Goal: Use online tool/utility: Use online tool/utility

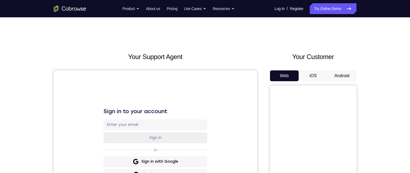
click at [336, 77] on button "Android" at bounding box center [342, 75] width 29 height 11
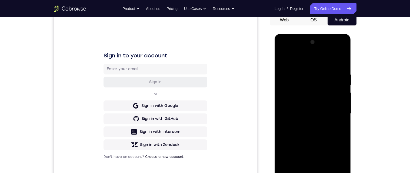
scroll to position [113, 0]
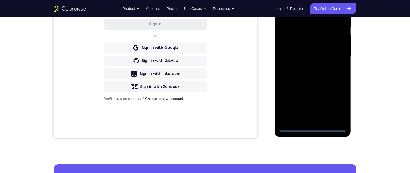
click at [312, 130] on div at bounding box center [313, 55] width 68 height 151
click at [336, 105] on div at bounding box center [313, 55] width 68 height 151
click at [307, 4] on div at bounding box center [313, 55] width 68 height 151
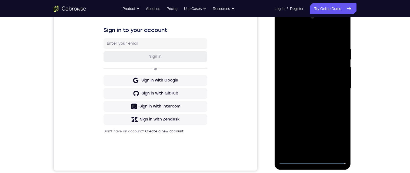
click at [335, 88] on div at bounding box center [313, 87] width 68 height 151
click at [306, 96] on div at bounding box center [313, 87] width 68 height 151
click at [310, 83] on div at bounding box center [313, 87] width 68 height 151
click at [306, 79] on div at bounding box center [313, 87] width 68 height 151
click at [337, 91] on div at bounding box center [313, 87] width 68 height 151
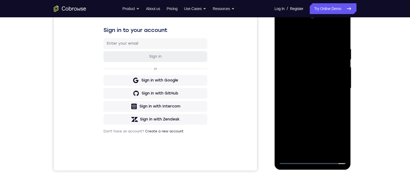
click at [336, 110] on div at bounding box center [313, 87] width 68 height 151
click at [331, 109] on div at bounding box center [313, 87] width 68 height 151
click at [306, 48] on div at bounding box center [313, 87] width 68 height 151
click at [345, 83] on div at bounding box center [313, 87] width 68 height 151
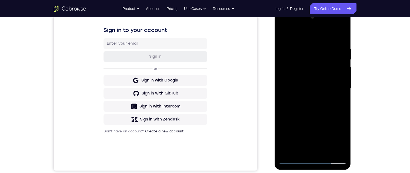
click at [333, 149] on div at bounding box center [313, 87] width 68 height 151
click at [339, 73] on div at bounding box center [313, 87] width 68 height 151
click at [342, 50] on div at bounding box center [313, 87] width 68 height 151
click at [340, 35] on div at bounding box center [313, 87] width 68 height 151
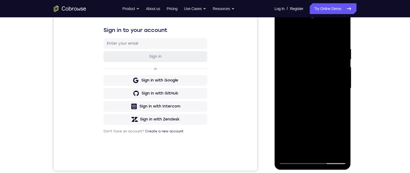
click at [325, 151] on div at bounding box center [313, 87] width 68 height 151
click at [312, 107] on div at bounding box center [313, 87] width 68 height 151
click at [337, 97] on div at bounding box center [313, 87] width 68 height 151
drag, startPoint x: 308, startPoint y: 108, endPoint x: 309, endPoint y: 125, distance: 17.6
click at [309, 124] on div at bounding box center [313, 87] width 68 height 151
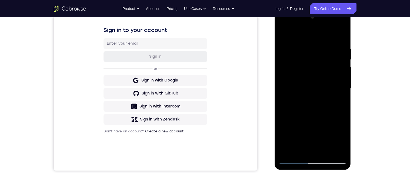
drag, startPoint x: 310, startPoint y: 137, endPoint x: 314, endPoint y: 107, distance: 30.3
click at [314, 107] on div at bounding box center [313, 87] width 68 height 151
drag, startPoint x: 310, startPoint y: 142, endPoint x: 313, endPoint y: 116, distance: 26.4
click at [313, 116] on div at bounding box center [313, 87] width 68 height 151
drag, startPoint x: 309, startPoint y: 140, endPoint x: 318, endPoint y: 113, distance: 28.8
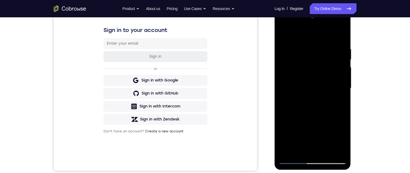
click at [318, 113] on div at bounding box center [313, 87] width 68 height 151
click at [296, 38] on div at bounding box center [313, 87] width 68 height 151
click at [298, 56] on div at bounding box center [313, 87] width 68 height 151
click at [338, 101] on div at bounding box center [313, 87] width 68 height 151
click at [284, 34] on div at bounding box center [313, 87] width 68 height 151
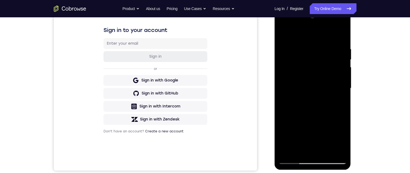
drag, startPoint x: 309, startPoint y: 119, endPoint x: 318, endPoint y: 45, distance: 74.1
click at [318, 45] on div at bounding box center [313, 87] width 68 height 151
click at [301, 149] on div at bounding box center [313, 87] width 68 height 151
drag, startPoint x: 311, startPoint y: 80, endPoint x: 311, endPoint y: 116, distance: 36.5
click at [311, 123] on div at bounding box center [313, 87] width 68 height 151
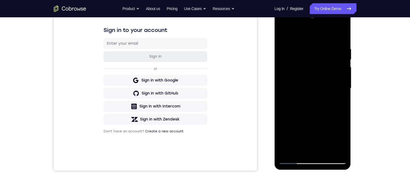
drag, startPoint x: 315, startPoint y: 54, endPoint x: 322, endPoint y: 107, distance: 53.9
click at [322, 107] on div at bounding box center [313, 87] width 68 height 151
click at [283, 104] on div at bounding box center [313, 87] width 68 height 151
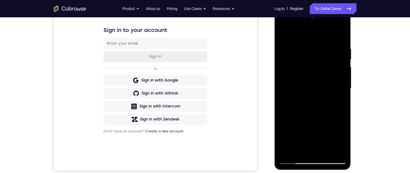
click at [283, 104] on div at bounding box center [313, 87] width 68 height 151
drag, startPoint x: 306, startPoint y: 130, endPoint x: 309, endPoint y: 85, distance: 45.5
click at [309, 78] on div at bounding box center [313, 87] width 68 height 151
drag, startPoint x: 323, startPoint y: 139, endPoint x: 324, endPoint y: 92, distance: 47.0
click at [324, 87] on div at bounding box center [313, 87] width 68 height 151
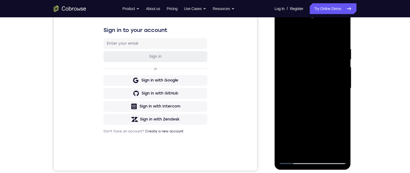
drag, startPoint x: 328, startPoint y: 136, endPoint x: 320, endPoint y: 92, distance: 44.8
click at [327, 90] on div at bounding box center [313, 87] width 68 height 151
click at [284, 98] on div at bounding box center [313, 87] width 68 height 151
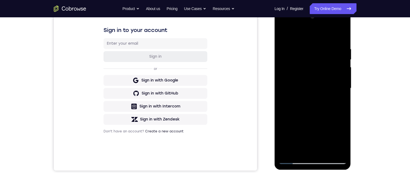
click at [284, 98] on div at bounding box center [313, 87] width 68 height 151
click at [282, 96] on div at bounding box center [313, 87] width 68 height 151
click at [284, 34] on div at bounding box center [313, 87] width 68 height 151
drag, startPoint x: 315, startPoint y: 133, endPoint x: 320, endPoint y: 93, distance: 40.1
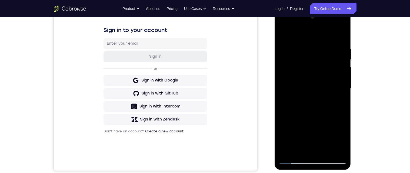
click at [320, 93] on div at bounding box center [313, 87] width 68 height 151
drag, startPoint x: 309, startPoint y: 148, endPoint x: 310, endPoint y: 103, distance: 44.1
click at [310, 103] on div at bounding box center [313, 87] width 68 height 151
drag, startPoint x: 302, startPoint y: 138, endPoint x: 303, endPoint y: 99, distance: 38.7
click at [303, 99] on div at bounding box center [313, 87] width 68 height 151
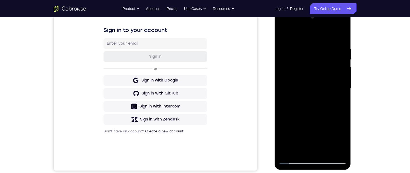
drag, startPoint x: 308, startPoint y: 147, endPoint x: 311, endPoint y: 108, distance: 39.0
click at [311, 108] on div at bounding box center [313, 87] width 68 height 151
drag, startPoint x: 308, startPoint y: 147, endPoint x: 310, endPoint y: 123, distance: 24.4
click at [310, 123] on div at bounding box center [313, 87] width 68 height 151
drag, startPoint x: 305, startPoint y: 147, endPoint x: 309, endPoint y: 89, distance: 57.9
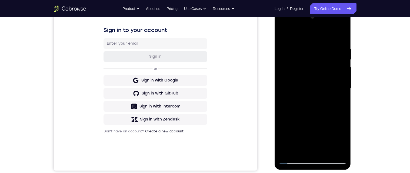
click at [309, 89] on div at bounding box center [313, 87] width 68 height 151
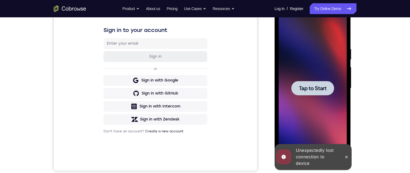
click at [310, 85] on span "Tap to Start" at bounding box center [313, 87] width 28 height 5
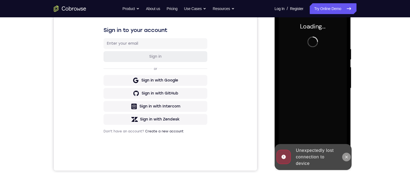
click at [346, 158] on icon at bounding box center [346, 157] width 4 height 4
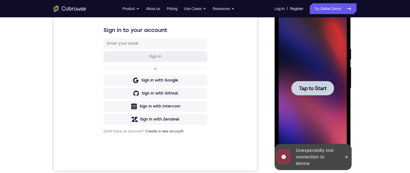
click at [317, 95] on div at bounding box center [313, 87] width 68 height 151
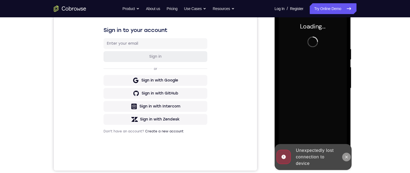
click at [348, 156] on icon at bounding box center [346, 157] width 4 height 4
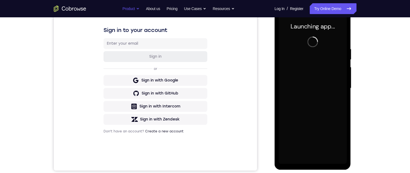
scroll to position [0, 0]
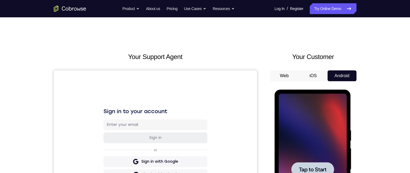
click at [323, 169] on span "Tap to Start" at bounding box center [313, 168] width 28 height 5
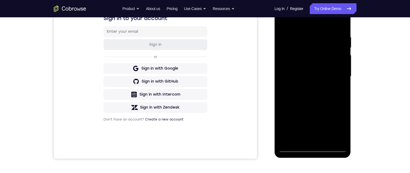
click at [312, 148] on div at bounding box center [313, 76] width 68 height 151
click at [338, 122] on div at bounding box center [313, 76] width 68 height 151
click at [303, 24] on div at bounding box center [313, 76] width 68 height 151
click at [335, 75] on div at bounding box center [313, 76] width 68 height 151
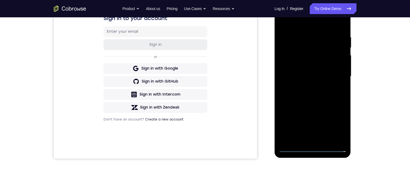
click at [335, 75] on div at bounding box center [313, 76] width 68 height 151
click at [307, 91] on div at bounding box center [313, 76] width 68 height 151
click at [312, 89] on div at bounding box center [313, 76] width 68 height 151
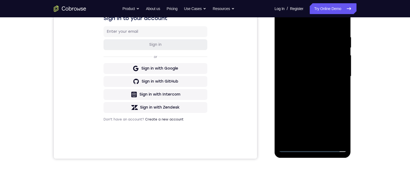
click at [337, 71] on div at bounding box center [313, 76] width 68 height 151
click at [312, 69] on div at bounding box center [313, 76] width 68 height 151
click at [319, 56] on div at bounding box center [313, 76] width 68 height 151
click at [313, 66] on div at bounding box center [313, 76] width 68 height 151
click at [332, 78] on div at bounding box center [313, 76] width 68 height 151
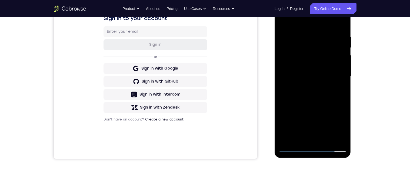
click at [332, 96] on div at bounding box center [313, 76] width 68 height 151
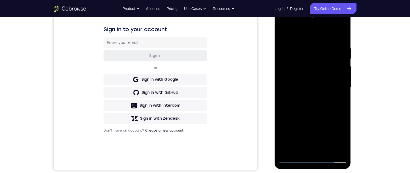
scroll to position [80, 0]
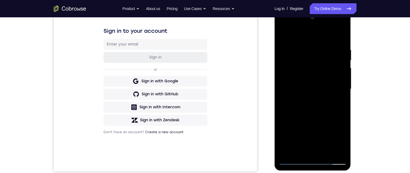
click at [332, 113] on div at bounding box center [313, 88] width 68 height 151
click at [305, 48] on div at bounding box center [313, 88] width 68 height 151
click at [336, 125] on div at bounding box center [313, 88] width 68 height 151
click at [343, 95] on div at bounding box center [313, 88] width 68 height 151
click at [335, 126] on div at bounding box center [313, 88] width 68 height 151
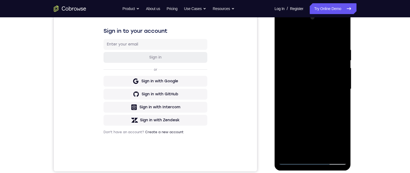
click at [345, 87] on div at bounding box center [313, 88] width 68 height 151
click at [340, 79] on div at bounding box center [313, 88] width 68 height 151
click at [343, 76] on div at bounding box center [313, 88] width 68 height 151
click at [343, 77] on div at bounding box center [313, 88] width 68 height 151
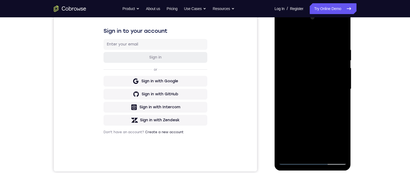
click at [340, 39] on div at bounding box center [313, 88] width 68 height 151
click at [316, 48] on div at bounding box center [313, 88] width 68 height 151
click at [341, 79] on div at bounding box center [313, 88] width 68 height 151
click at [339, 76] on div at bounding box center [313, 88] width 68 height 151
click at [333, 81] on div at bounding box center [313, 88] width 68 height 151
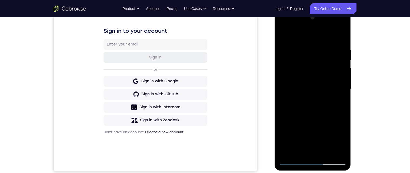
click at [343, 73] on div at bounding box center [313, 88] width 68 height 151
click at [340, 75] on div at bounding box center [313, 88] width 68 height 151
click at [342, 37] on div at bounding box center [313, 88] width 68 height 151
click at [304, 154] on div at bounding box center [313, 88] width 68 height 151
click at [310, 38] on div at bounding box center [313, 88] width 68 height 151
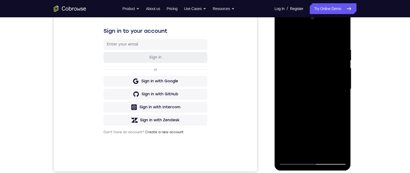
click at [282, 46] on div at bounding box center [313, 88] width 68 height 151
click at [343, 89] on div at bounding box center [313, 88] width 68 height 151
click at [342, 78] on div at bounding box center [313, 88] width 68 height 151
click at [341, 81] on div at bounding box center [313, 88] width 68 height 151
click at [340, 81] on div at bounding box center [313, 88] width 68 height 151
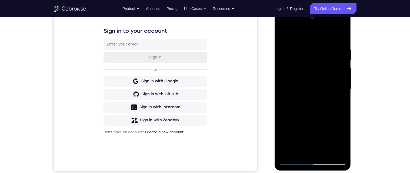
click at [340, 82] on div at bounding box center [313, 88] width 68 height 151
click at [340, 80] on div at bounding box center [313, 88] width 68 height 151
click at [343, 81] on div at bounding box center [313, 88] width 68 height 151
click at [341, 79] on div at bounding box center [313, 88] width 68 height 151
click at [342, 78] on div at bounding box center [313, 88] width 68 height 151
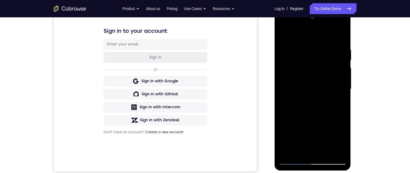
click at [343, 79] on div at bounding box center [313, 88] width 68 height 151
click at [343, 80] on div at bounding box center [313, 88] width 68 height 151
click at [343, 78] on div at bounding box center [313, 88] width 68 height 151
click at [338, 83] on div at bounding box center [313, 88] width 68 height 151
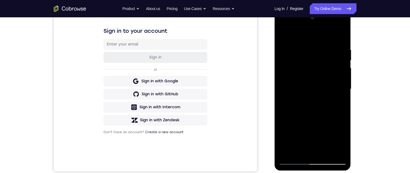
click at [287, 91] on div at bounding box center [313, 88] width 68 height 151
click at [342, 83] on div at bounding box center [313, 88] width 68 height 151
click at [343, 81] on div at bounding box center [313, 88] width 68 height 151
click at [336, 89] on div at bounding box center [313, 88] width 68 height 151
click at [340, 78] on div at bounding box center [313, 88] width 68 height 151
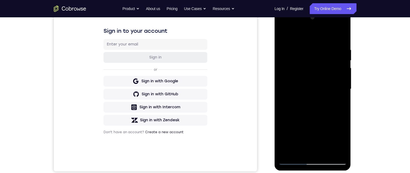
click at [285, 35] on div at bounding box center [313, 88] width 68 height 151
click at [313, 89] on div at bounding box center [313, 88] width 68 height 151
click at [315, 101] on div at bounding box center [313, 88] width 68 height 151
click at [345, 61] on div at bounding box center [313, 89] width 68 height 151
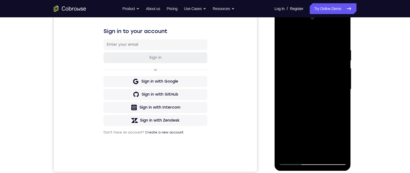
click at [346, 64] on div at bounding box center [313, 89] width 68 height 151
click at [346, 62] on div at bounding box center [313, 89] width 68 height 151
click at [346, 61] on div at bounding box center [313, 89] width 68 height 151
click at [345, 62] on div at bounding box center [313, 89] width 68 height 151
click at [345, 60] on div at bounding box center [313, 89] width 68 height 151
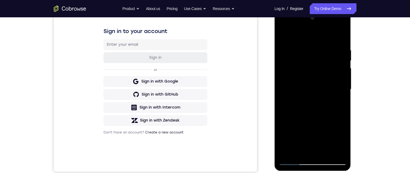
click at [283, 35] on div at bounding box center [313, 89] width 68 height 151
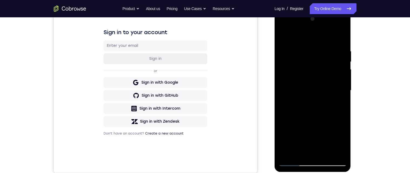
scroll to position [78, 0]
click at [338, 80] on div at bounding box center [313, 90] width 68 height 151
click at [299, 50] on div at bounding box center [313, 90] width 68 height 151
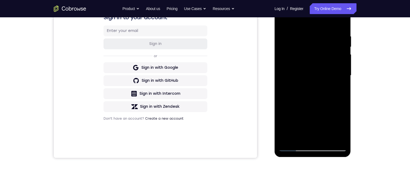
scroll to position [95, 0]
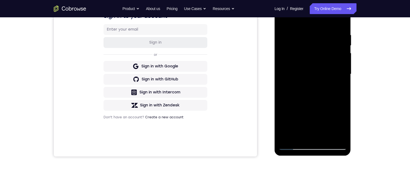
click at [291, 115] on div at bounding box center [313, 73] width 68 height 151
click at [342, 76] on div at bounding box center [313, 73] width 68 height 151
click at [344, 75] on div at bounding box center [313, 73] width 68 height 151
click at [344, 76] on div at bounding box center [313, 73] width 68 height 151
click at [343, 77] on div at bounding box center [313, 73] width 68 height 151
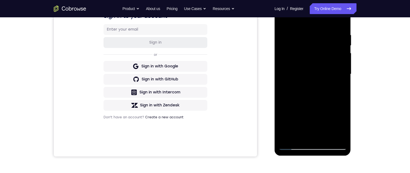
click at [343, 76] on div at bounding box center [313, 73] width 68 height 151
click at [346, 79] on div at bounding box center [313, 73] width 68 height 151
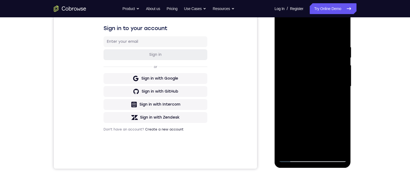
click at [284, 30] on div at bounding box center [313, 86] width 68 height 151
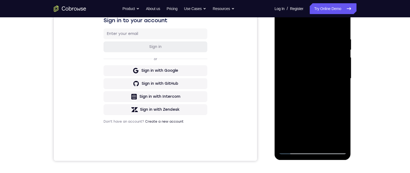
scroll to position [93, 0]
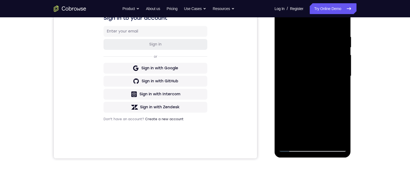
click at [308, 67] on div at bounding box center [313, 75] width 68 height 151
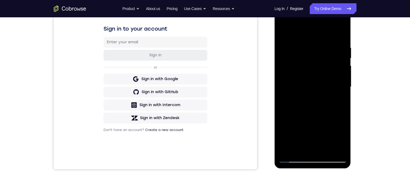
scroll to position [81, 0]
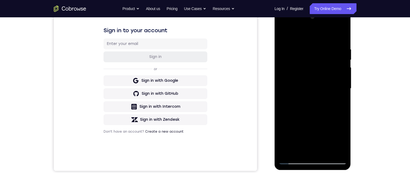
click at [282, 35] on div at bounding box center [313, 88] width 68 height 151
click at [286, 49] on div at bounding box center [313, 88] width 68 height 151
click at [344, 48] on div at bounding box center [313, 88] width 68 height 151
click at [283, 65] on div at bounding box center [313, 88] width 68 height 151
click at [311, 74] on div at bounding box center [313, 88] width 68 height 151
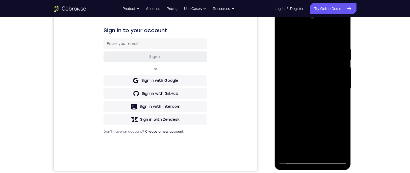
click at [311, 81] on div at bounding box center [313, 88] width 68 height 151
click at [282, 34] on div at bounding box center [313, 88] width 68 height 151
click at [339, 36] on div at bounding box center [313, 88] width 68 height 151
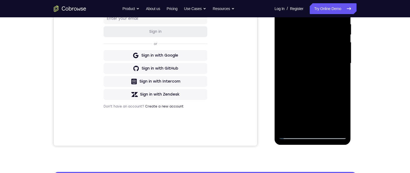
scroll to position [108, 0]
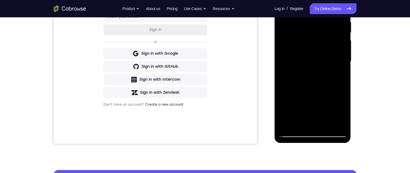
click at [328, 125] on div at bounding box center [313, 61] width 68 height 151
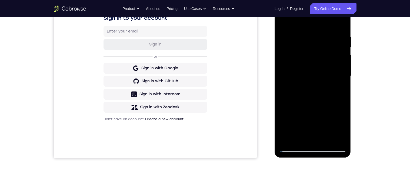
click at [329, 98] on div at bounding box center [313, 75] width 68 height 151
click at [339, 87] on div at bounding box center [313, 75] width 68 height 151
click at [308, 67] on div at bounding box center [313, 75] width 68 height 151
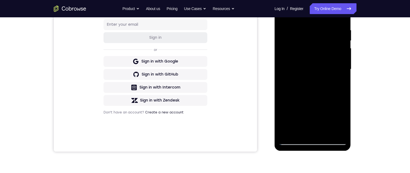
scroll to position [84, 0]
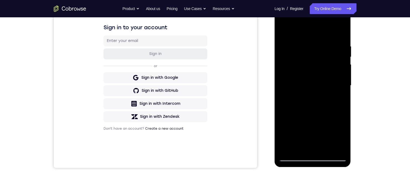
click at [283, 31] on div at bounding box center [313, 85] width 68 height 151
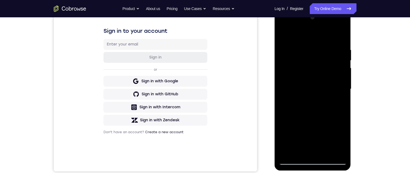
scroll to position [96, 0]
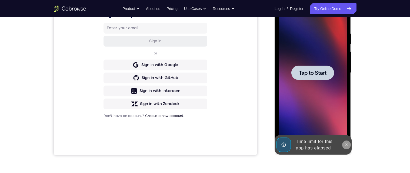
click at [342, 143] on button at bounding box center [346, 144] width 9 height 9
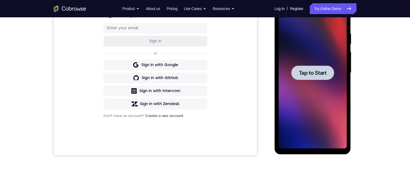
click at [329, 78] on div at bounding box center [312, 72] width 43 height 14
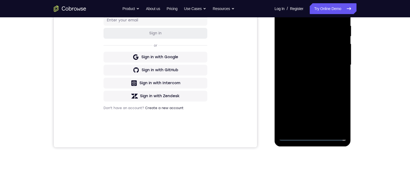
scroll to position [127, 0]
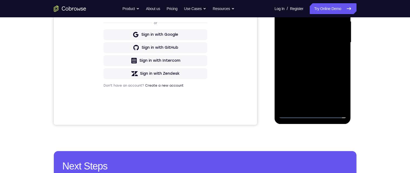
click at [313, 113] on div at bounding box center [313, 42] width 68 height 151
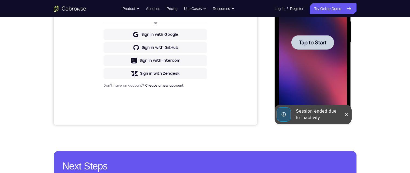
scroll to position [128, 0]
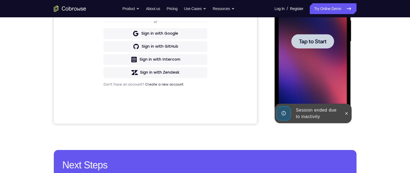
click at [312, 36] on div at bounding box center [312, 41] width 43 height 14
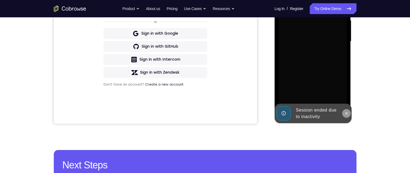
click at [346, 115] on icon at bounding box center [346, 113] width 4 height 4
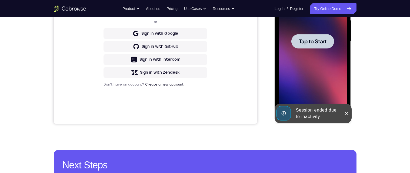
click at [301, 49] on div at bounding box center [313, 41] width 68 height 151
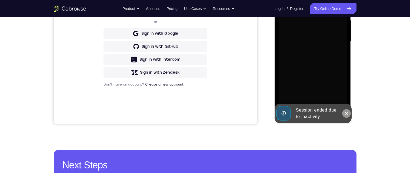
click at [346, 115] on icon at bounding box center [346, 113] width 4 height 4
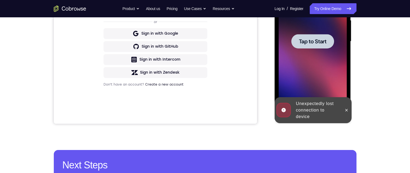
click at [305, 41] on span "Tap to Start" at bounding box center [313, 41] width 28 height 5
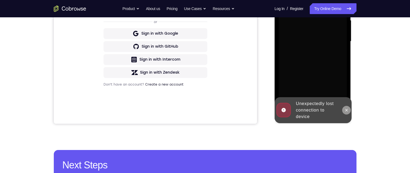
click at [348, 110] on icon at bounding box center [346, 110] width 4 height 4
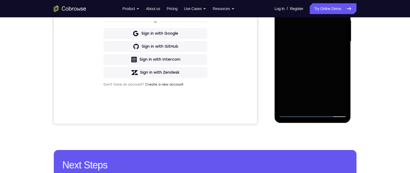
click at [310, 114] on div at bounding box center [313, 41] width 68 height 151
click at [312, 113] on div at bounding box center [313, 41] width 68 height 151
click at [336, 90] on div at bounding box center [313, 41] width 68 height 151
click at [309, 0] on div at bounding box center [313, 41] width 68 height 151
click at [337, 40] on div at bounding box center [313, 41] width 68 height 151
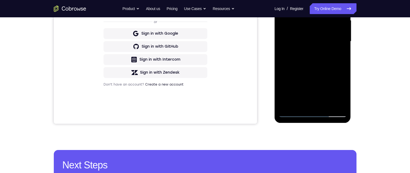
click at [308, 52] on div at bounding box center [313, 41] width 68 height 151
click at [303, 36] on div at bounding box center [313, 41] width 68 height 151
click at [302, 31] on div at bounding box center [313, 41] width 68 height 151
click at [327, 44] on div at bounding box center [313, 41] width 68 height 151
click at [328, 61] on div at bounding box center [313, 41] width 68 height 151
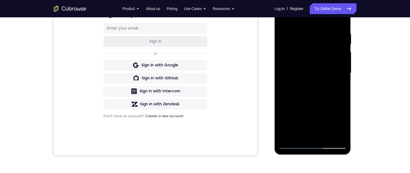
scroll to position [108, 0]
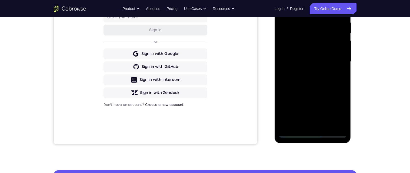
click at [321, 83] on div at bounding box center [313, 61] width 68 height 151
click at [304, 19] on div at bounding box center [313, 61] width 68 height 151
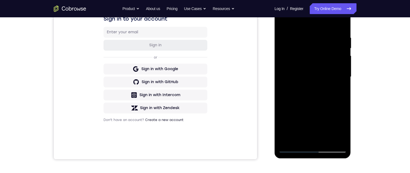
click at [341, 24] on div at bounding box center [313, 76] width 68 height 151
click at [322, 36] on div at bounding box center [313, 76] width 68 height 151
click at [344, 66] on div at bounding box center [313, 76] width 68 height 151
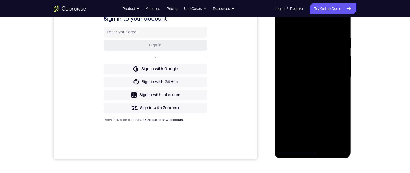
click at [343, 62] on div at bounding box center [313, 76] width 68 height 151
click at [285, 61] on div at bounding box center [313, 76] width 68 height 151
click at [341, 87] on div at bounding box center [313, 76] width 68 height 151
click at [341, 76] on div at bounding box center [313, 76] width 68 height 151
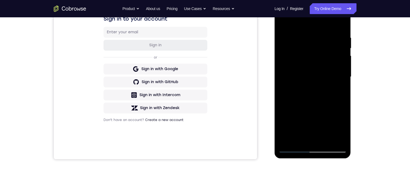
click at [341, 76] on div at bounding box center [313, 76] width 68 height 151
click at [339, 24] on div at bounding box center [313, 76] width 68 height 151
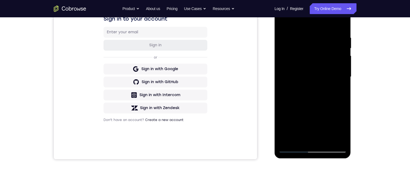
click at [339, 24] on div at bounding box center [313, 76] width 68 height 151
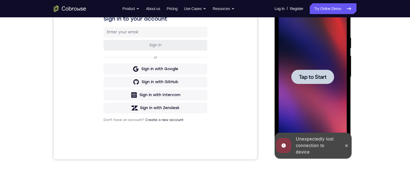
click at [311, 78] on span "Tap to Start" at bounding box center [313, 76] width 28 height 5
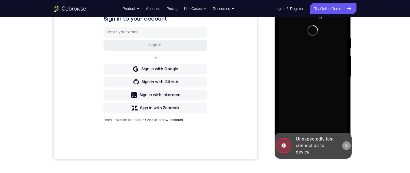
scroll to position [127, 0]
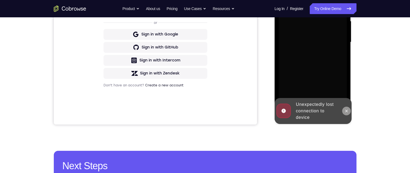
click at [346, 109] on icon at bounding box center [346, 111] width 4 height 4
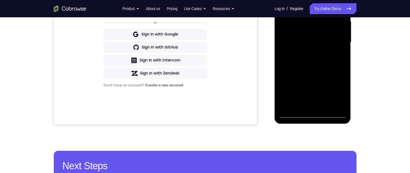
click at [313, 113] on div at bounding box center [313, 41] width 68 height 151
click at [338, 88] on div at bounding box center [313, 41] width 68 height 151
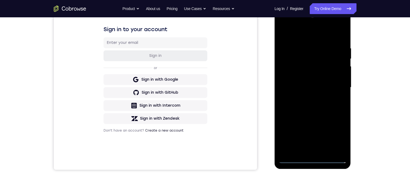
click at [305, 36] on div at bounding box center [313, 87] width 68 height 151
click at [339, 87] on div at bounding box center [313, 87] width 68 height 151
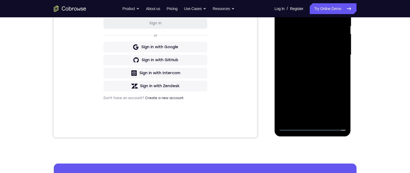
click at [307, 119] on div at bounding box center [313, 54] width 68 height 151
click at [307, 48] on div at bounding box center [313, 54] width 68 height 151
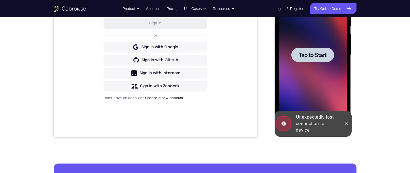
click at [314, 64] on div at bounding box center [313, 54] width 68 height 151
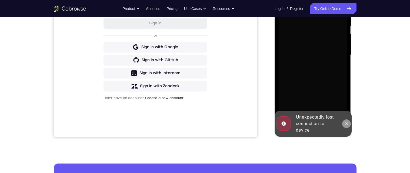
click at [344, 122] on icon at bounding box center [346, 123] width 4 height 4
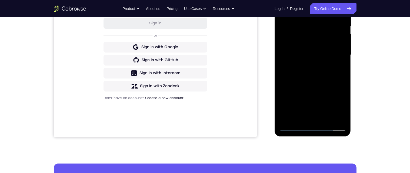
click at [313, 127] on div at bounding box center [313, 54] width 68 height 151
click at [338, 103] on div at bounding box center [313, 54] width 68 height 151
